Goal: Task Accomplishment & Management: Use online tool/utility

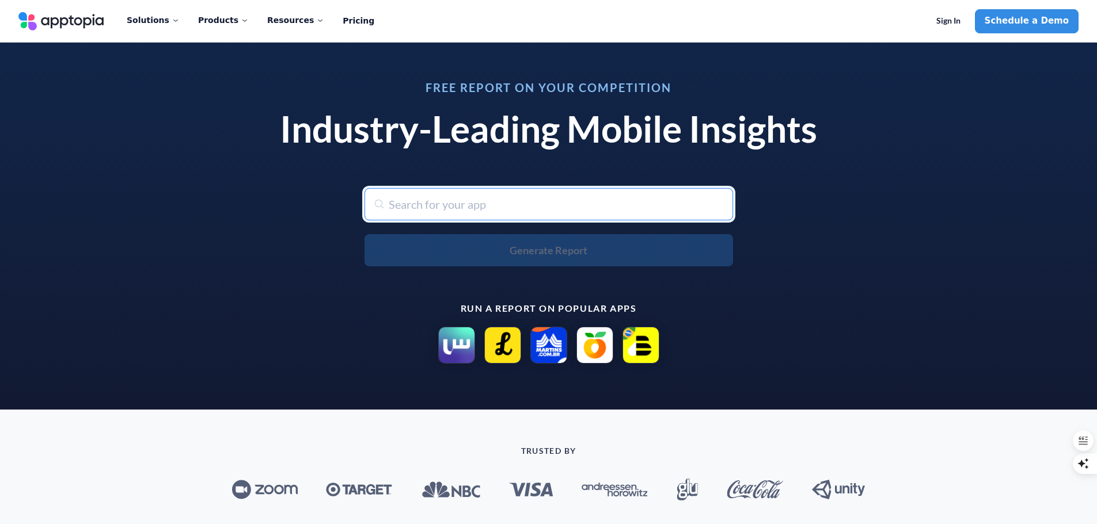
click at [481, 211] on input "text" at bounding box center [548, 204] width 368 height 32
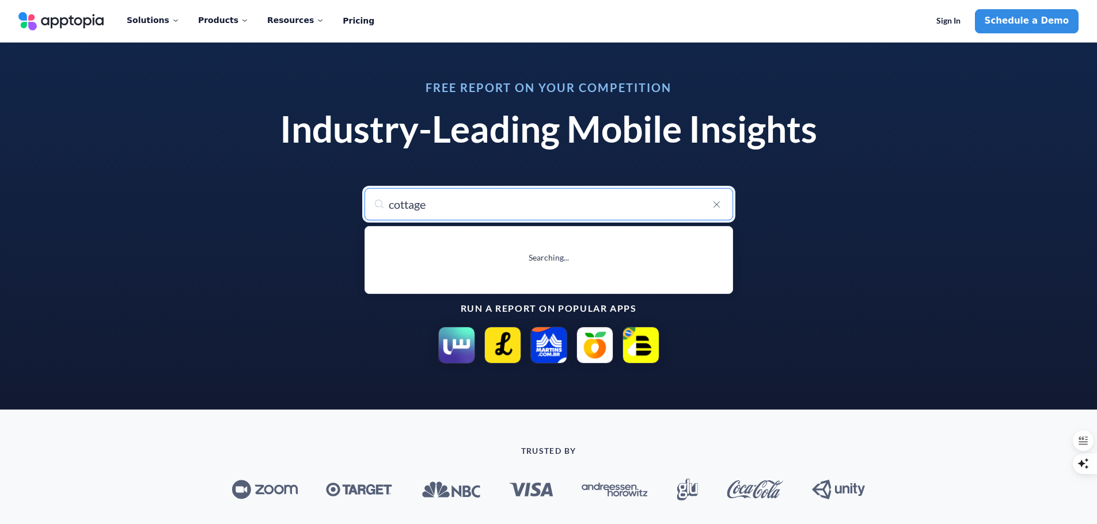
type input "cottages"
type input "[DOMAIN_NAME]: Holiday Cottages"
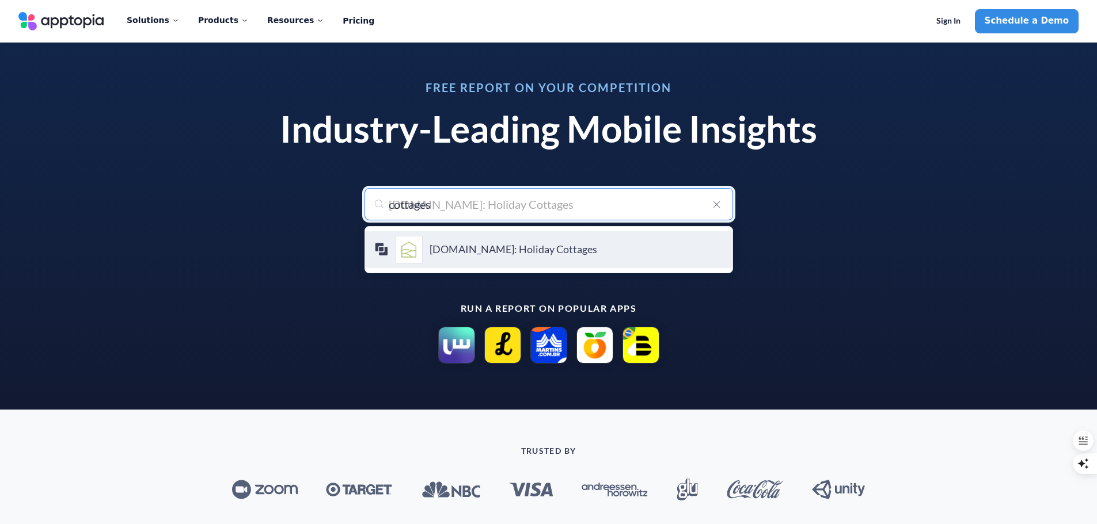
click at [499, 243] on div "[DOMAIN_NAME]: Holiday Cottages Awaze A/S" at bounding box center [548, 250] width 349 height 28
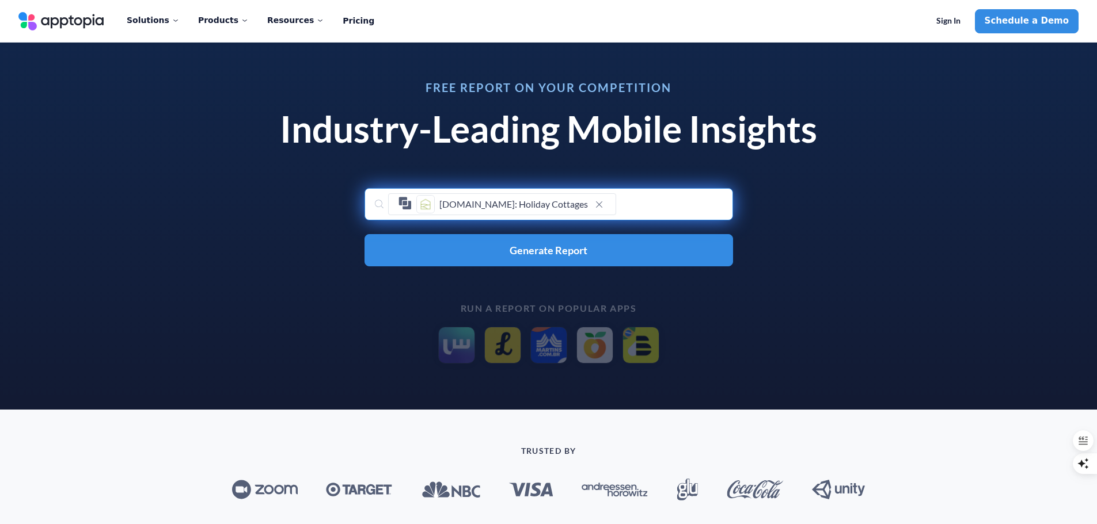
click at [592, 206] on span at bounding box center [599, 204] width 14 height 14
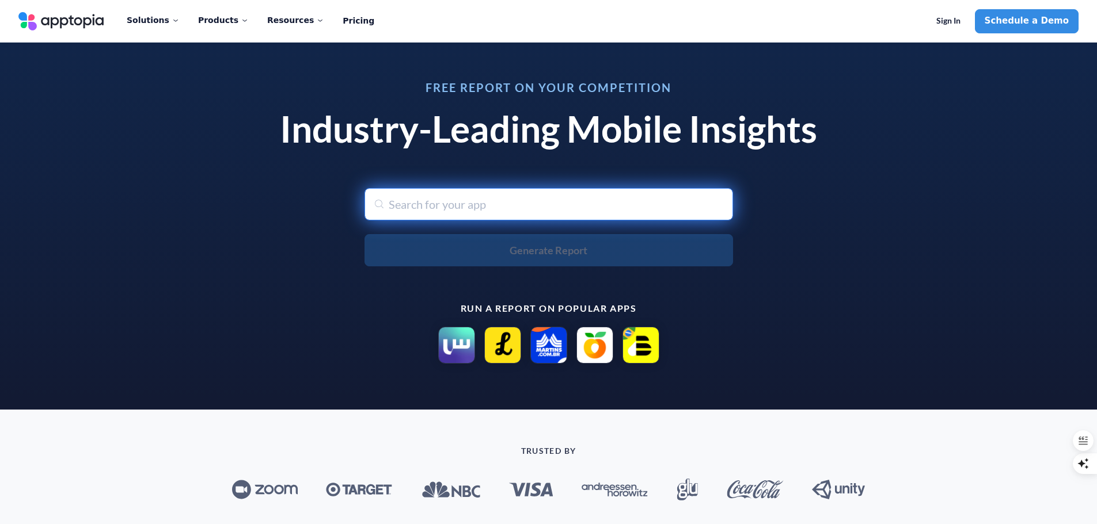
click at [497, 207] on input "text" at bounding box center [548, 204] width 368 height 32
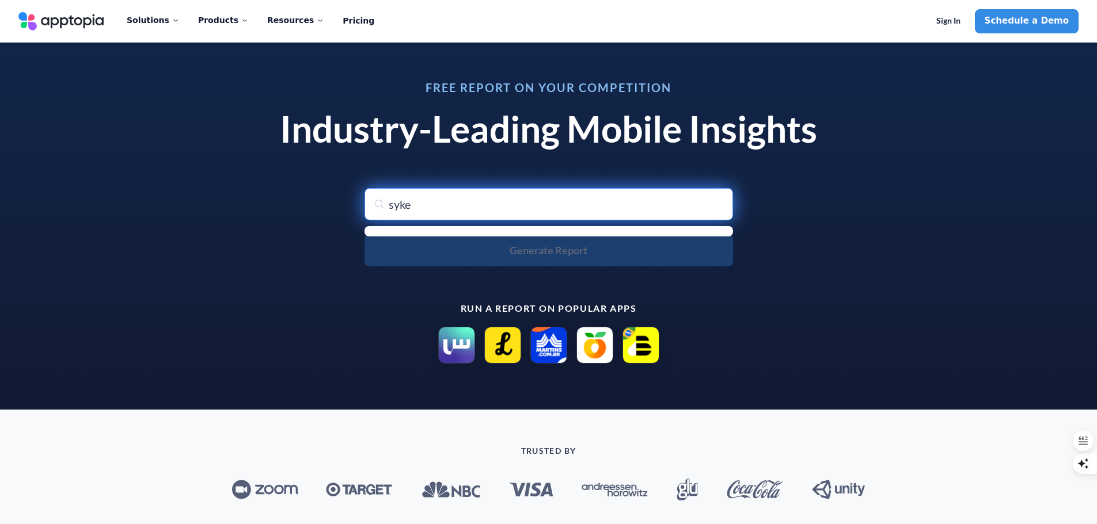
type input "[PERSON_NAME]"
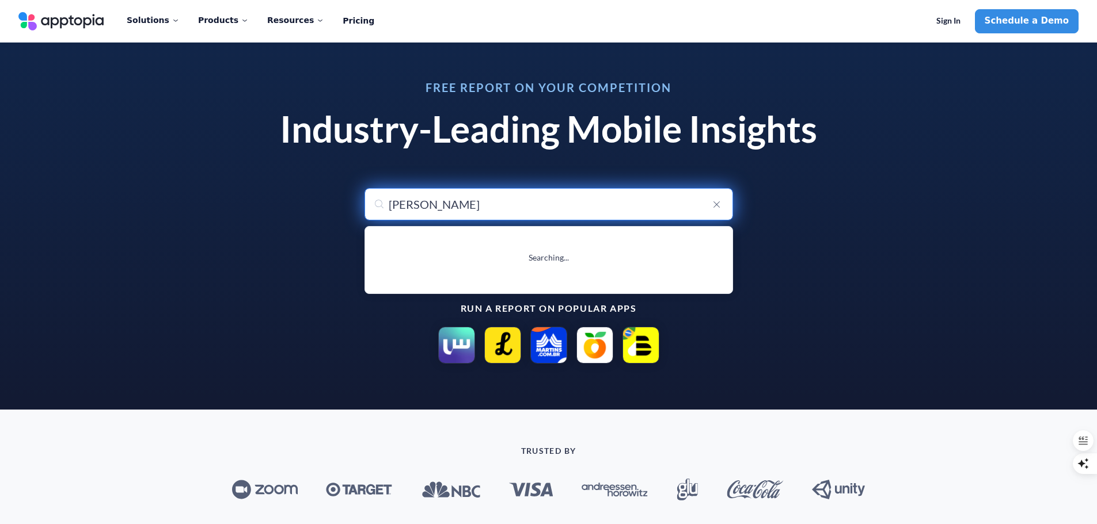
type input "[PERSON_NAME]: Book Holidays You Love"
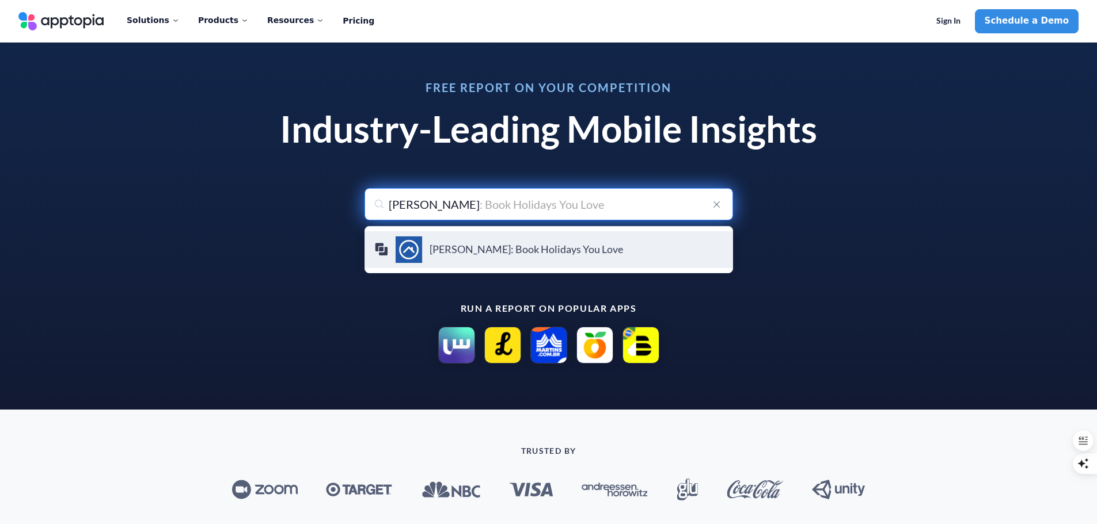
click at [450, 247] on h4 "[PERSON_NAME]: Book Holidays You Love" at bounding box center [576, 250] width 294 height 13
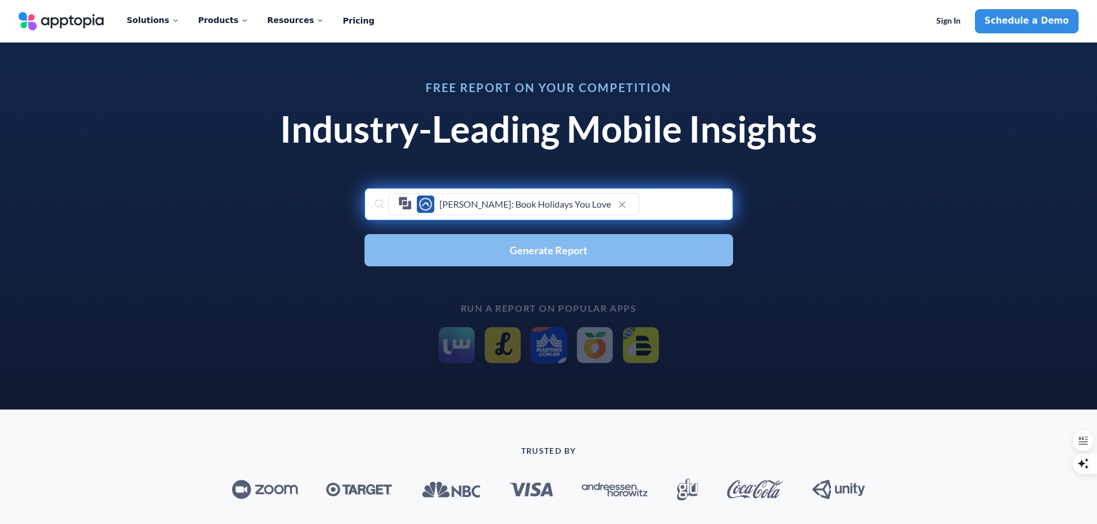
click at [457, 248] on button "Generate Report" at bounding box center [548, 250] width 368 height 32
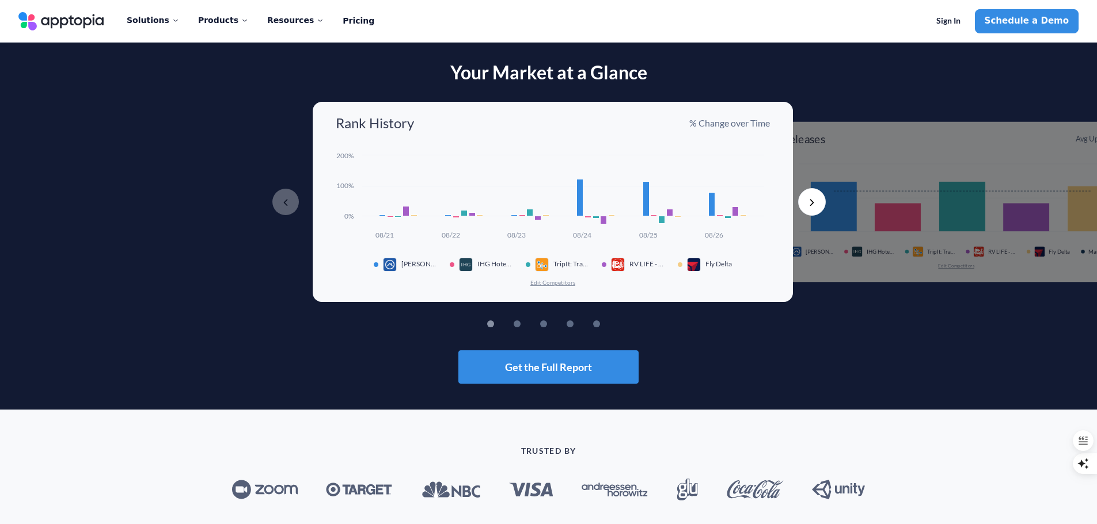
click at [818, 203] on button "Next" at bounding box center [812, 202] width 28 height 28
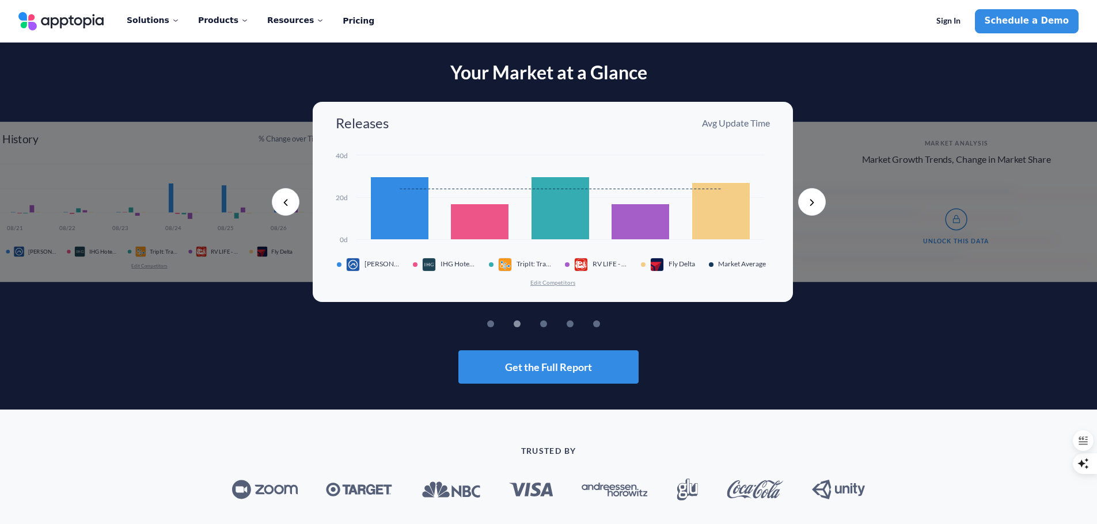
click at [824, 202] on button "Next" at bounding box center [812, 202] width 28 height 28
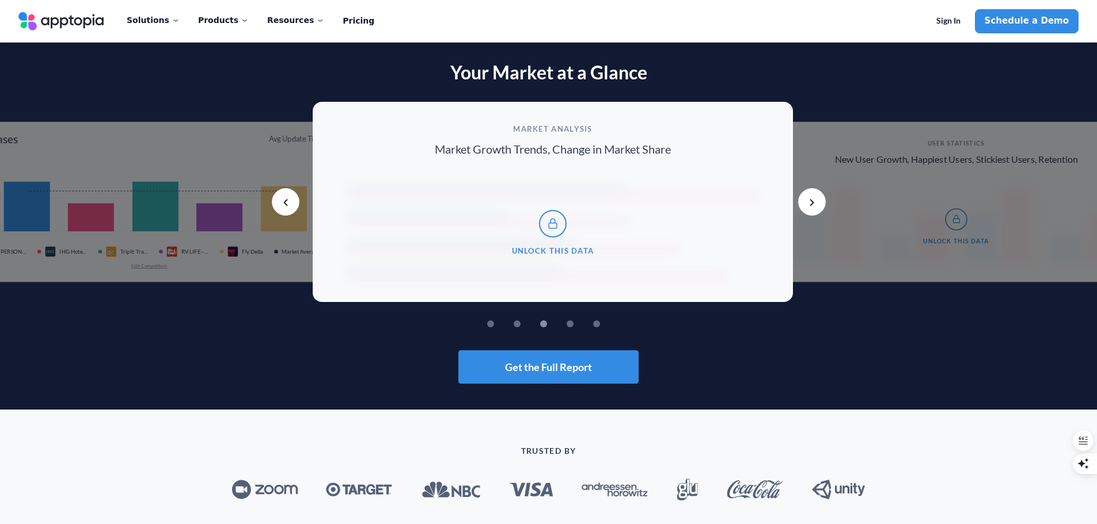
click at [824, 202] on button "Next" at bounding box center [812, 202] width 28 height 28
click at [816, 207] on button "Next" at bounding box center [812, 202] width 28 height 28
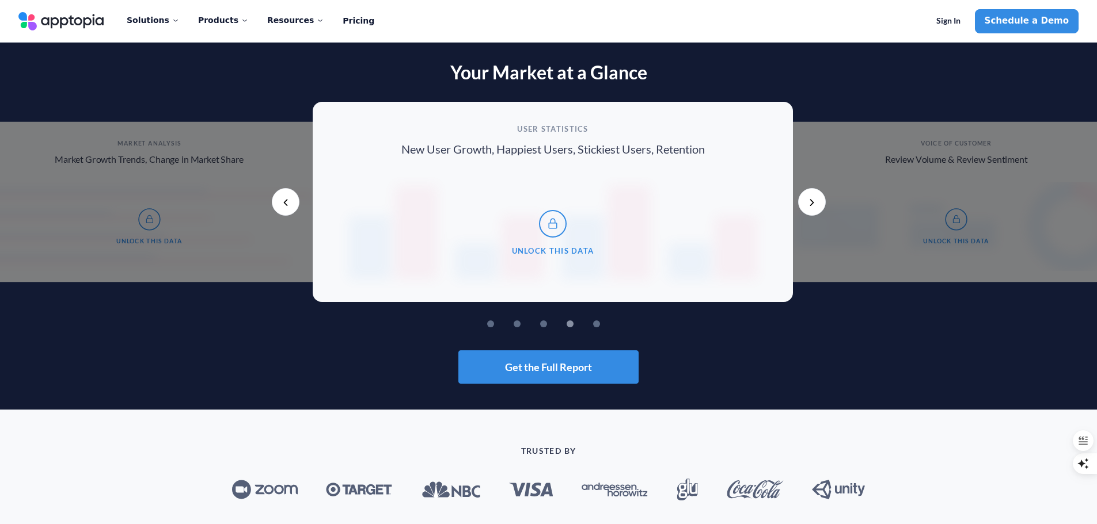
click at [816, 207] on button "Next" at bounding box center [812, 202] width 28 height 28
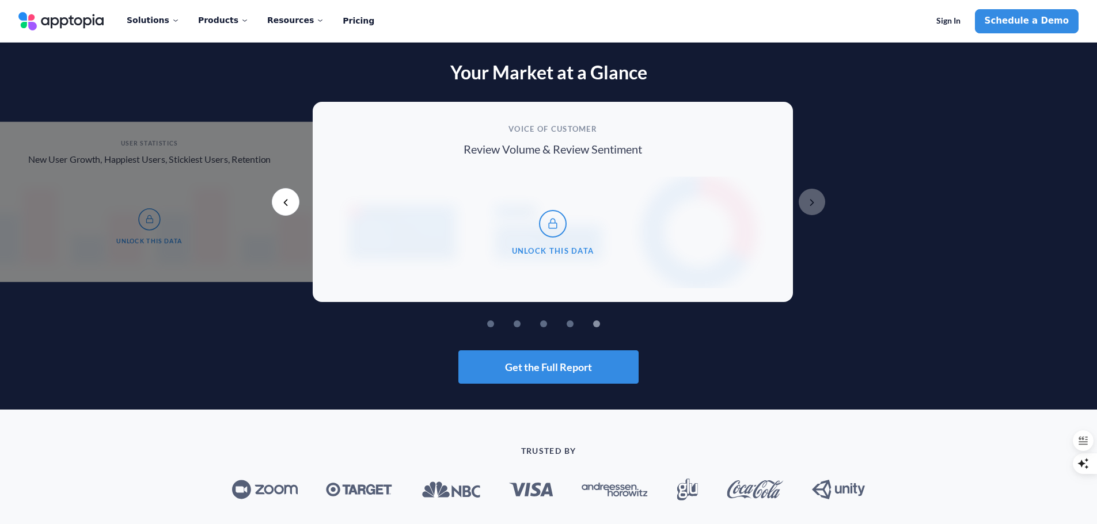
click at [816, 207] on button "Next" at bounding box center [812, 202] width 28 height 28
click at [1017, 23] on link "Schedule a Demo" at bounding box center [1027, 21] width 104 height 24
